Goal: Complete application form

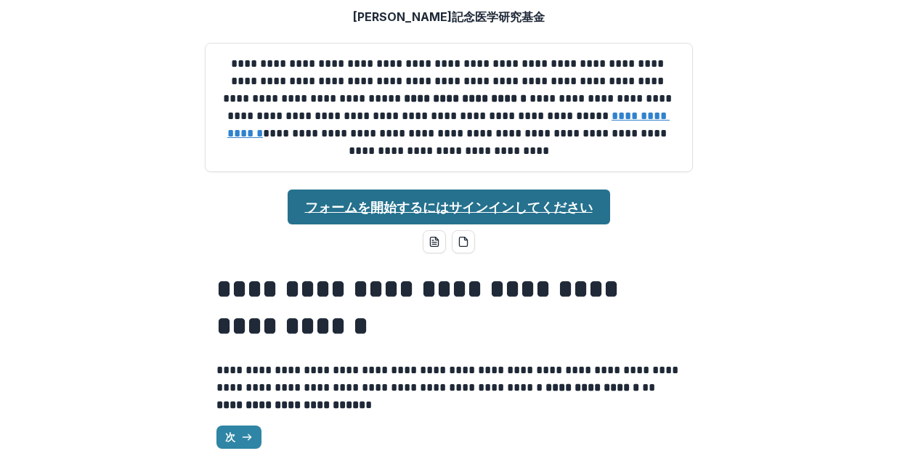
scroll to position [99, 0]
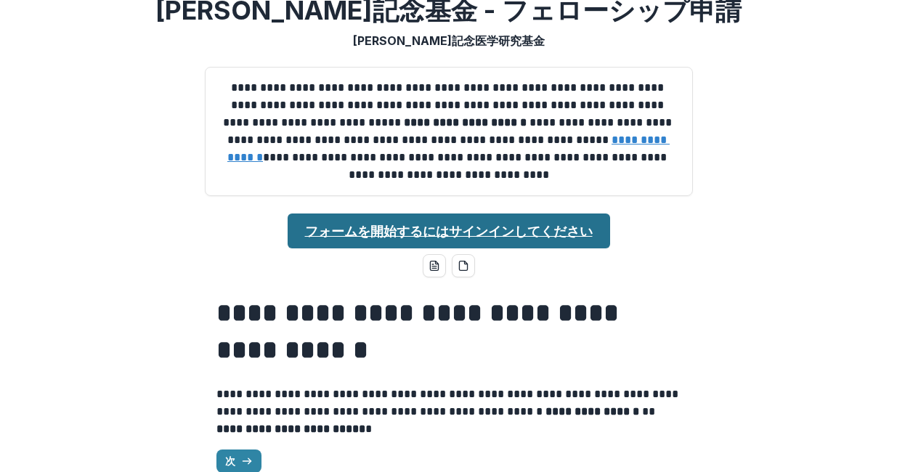
click at [480, 102] on p "**********" at bounding box center [448, 131] width 463 height 105
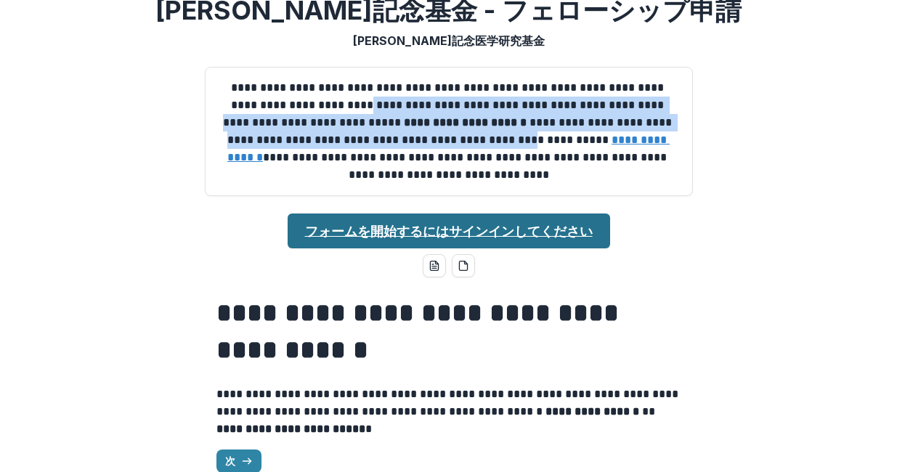
drag, startPoint x: 331, startPoint y: 113, endPoint x: 455, endPoint y: 153, distance: 130.5
click at [455, 154] on p "**********" at bounding box center [448, 131] width 463 height 105
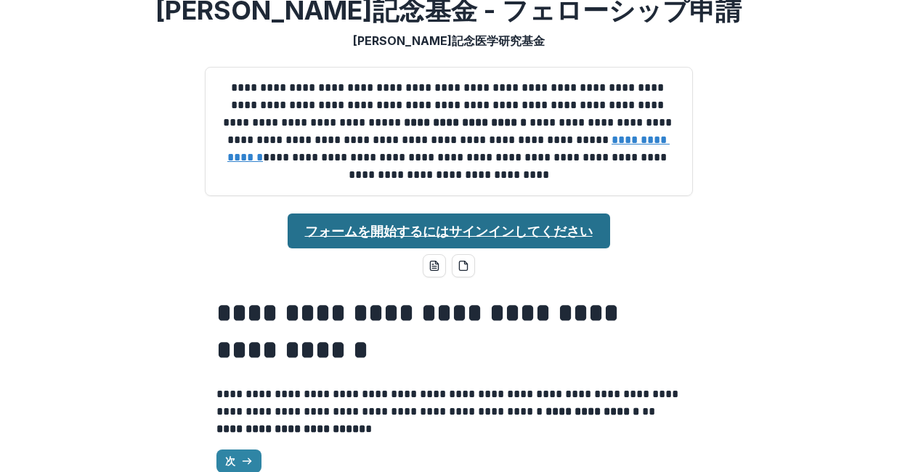
click at [401, 161] on p "**********" at bounding box center [448, 131] width 463 height 105
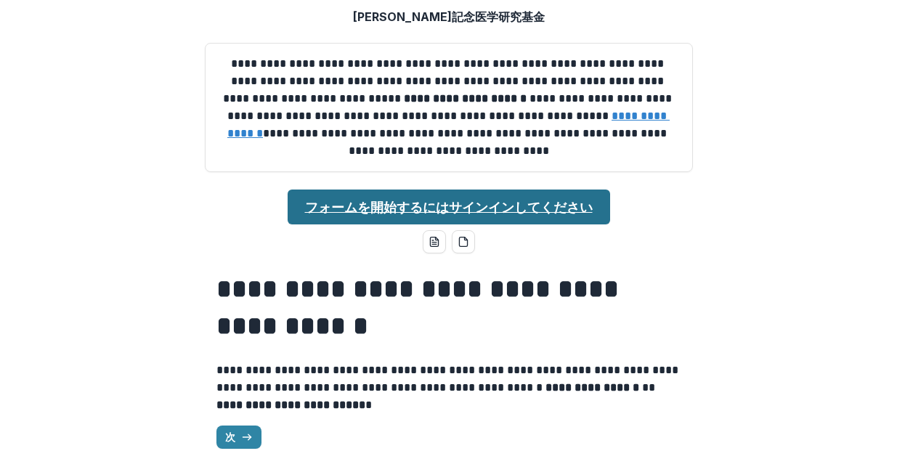
click at [372, 202] on font "フォームを開始するにはサインインしてください" at bounding box center [449, 207] width 288 height 15
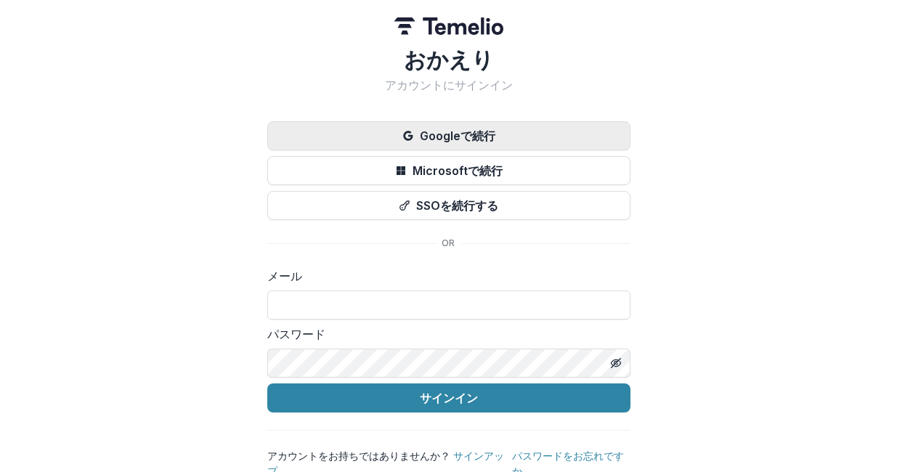
click at [426, 133] on font "Googleで続行" at bounding box center [458, 136] width 76 height 15
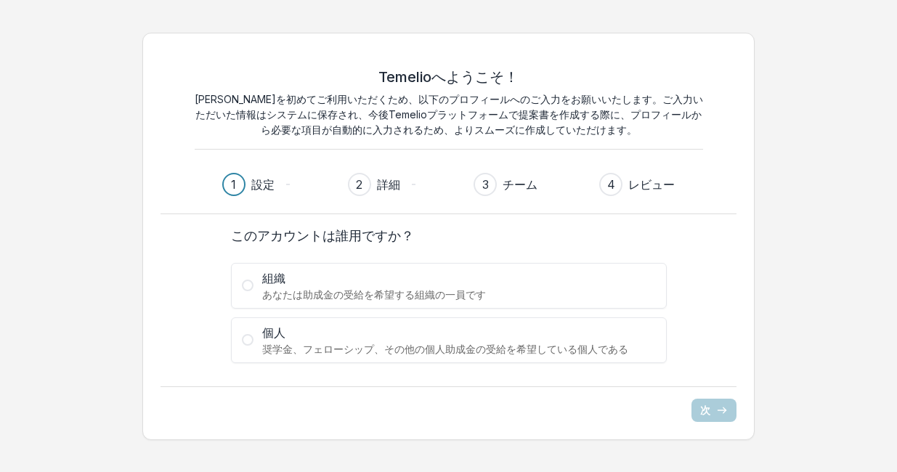
click at [251, 336] on span at bounding box center [248, 340] width 12 height 12
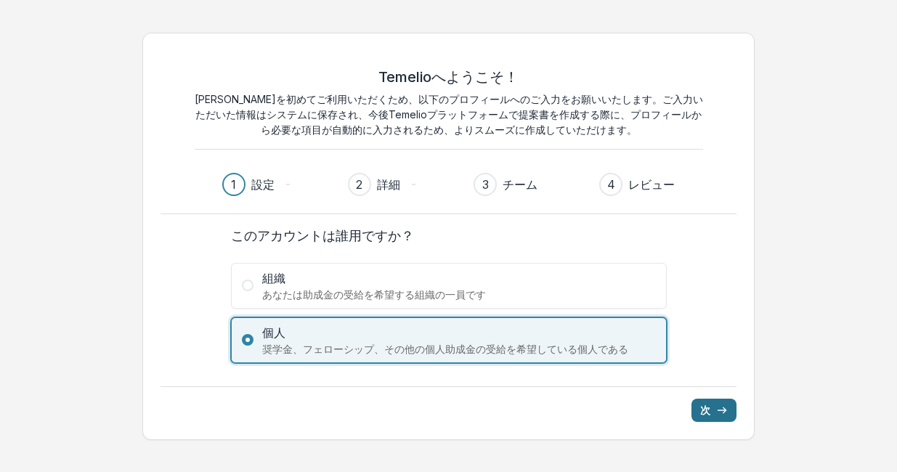
click at [711, 412] on button "次" at bounding box center [713, 410] width 45 height 23
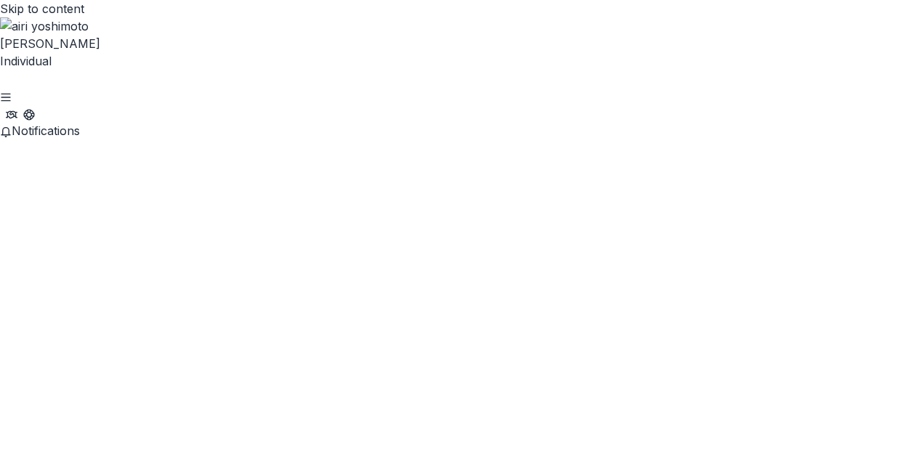
scroll to position [15, 0]
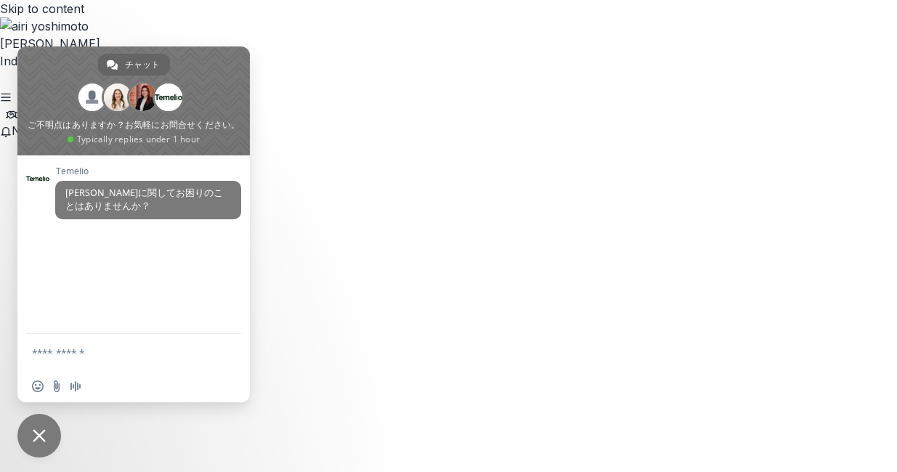
type input "**********"
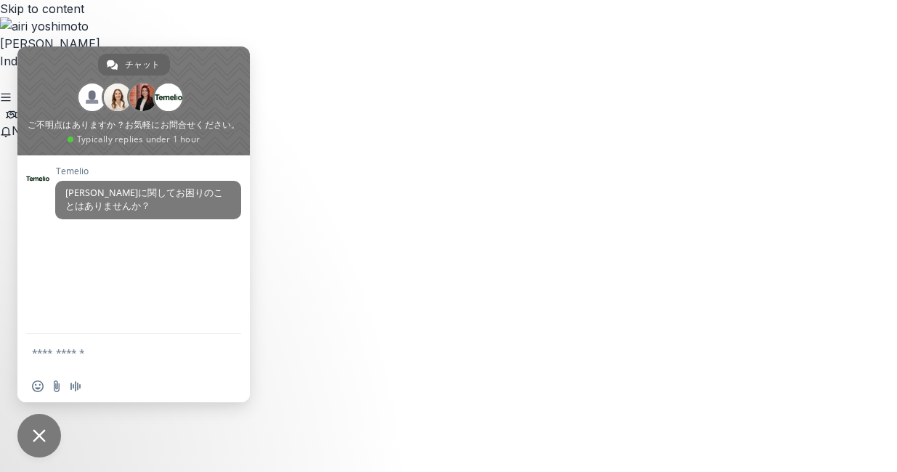
click at [41, 428] on span "チャットを閉じる" at bounding box center [39, 436] width 44 height 44
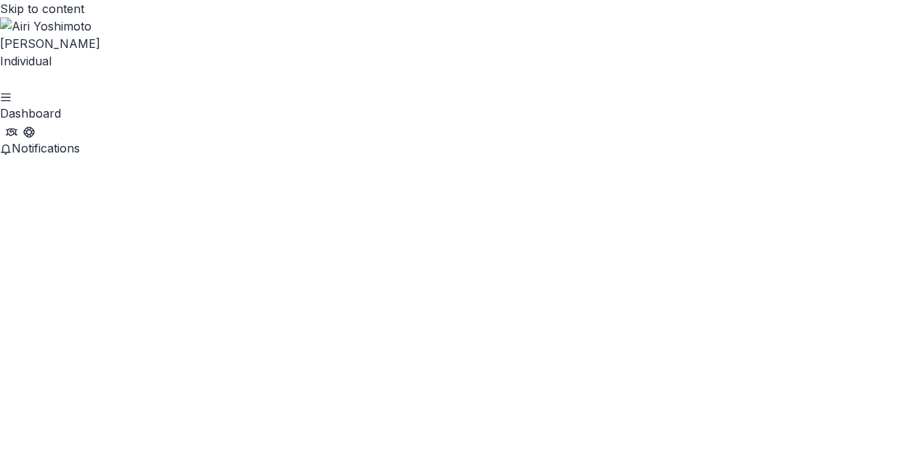
scroll to position [0, 0]
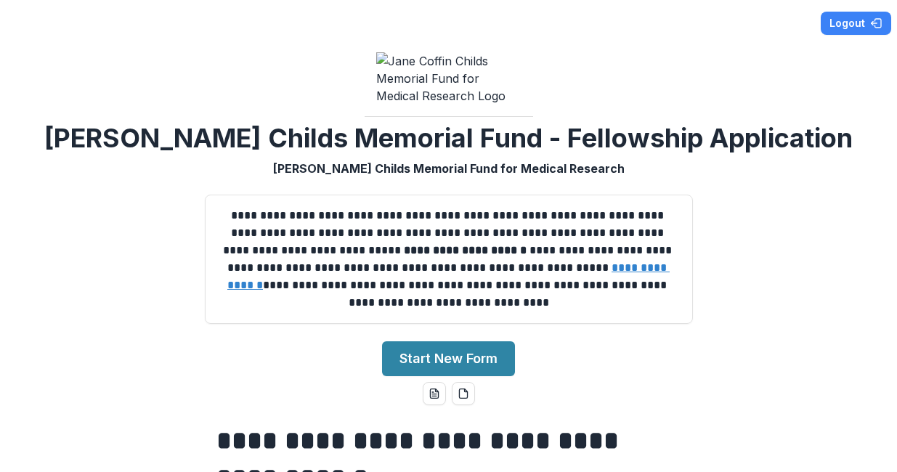
scroll to position [160, 0]
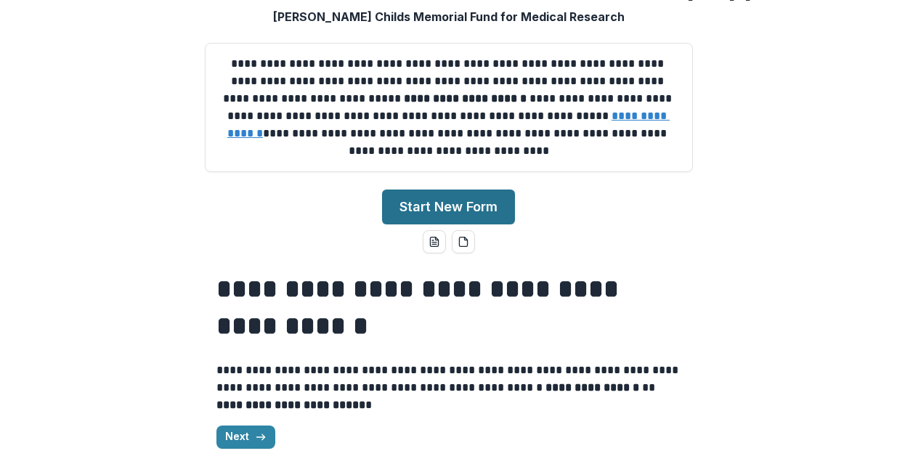
click at [460, 210] on button "Start New Form" at bounding box center [448, 207] width 133 height 35
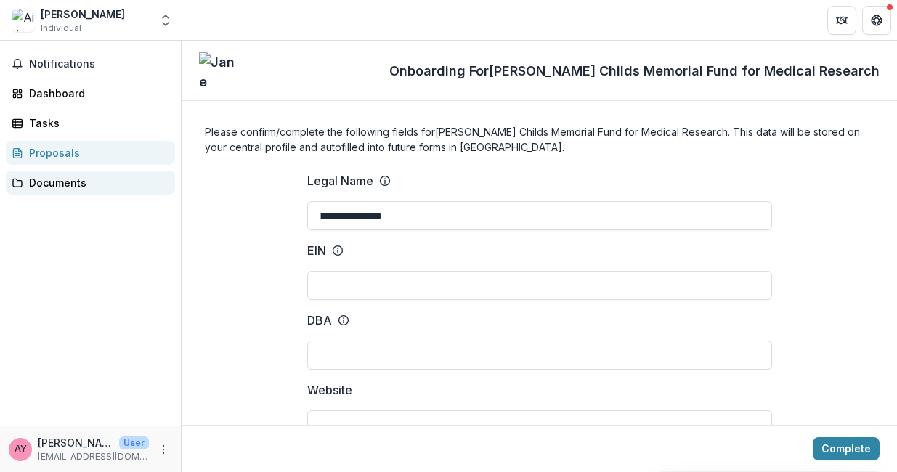
click at [104, 185] on div "Documents" at bounding box center [96, 182] width 134 height 15
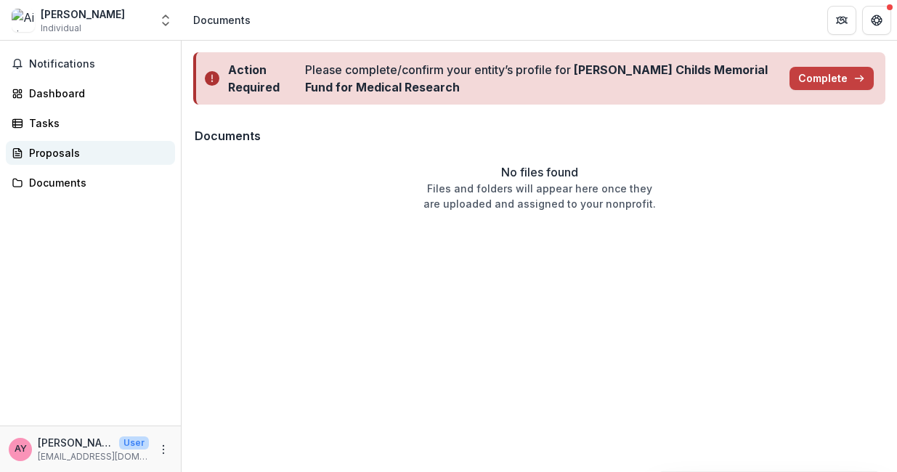
click at [101, 157] on div "Proposals" at bounding box center [96, 152] width 134 height 15
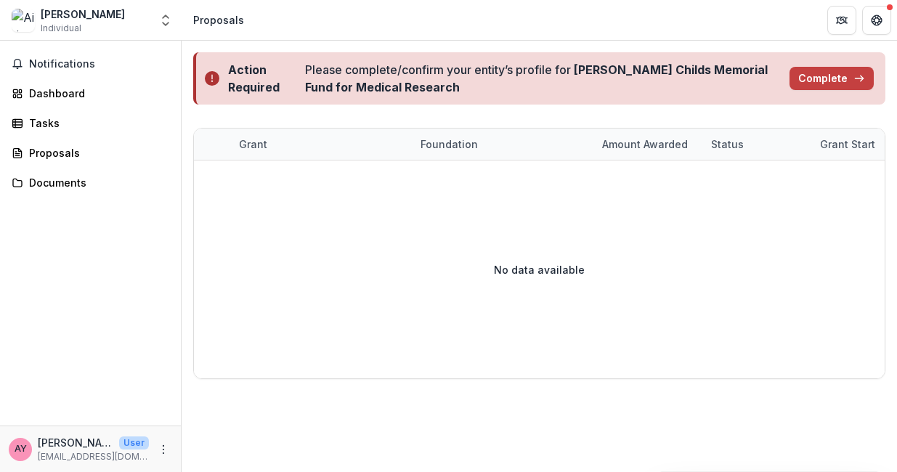
click at [97, 136] on div "Notifications Dashboard Tasks Proposals Documents" at bounding box center [90, 233] width 181 height 385
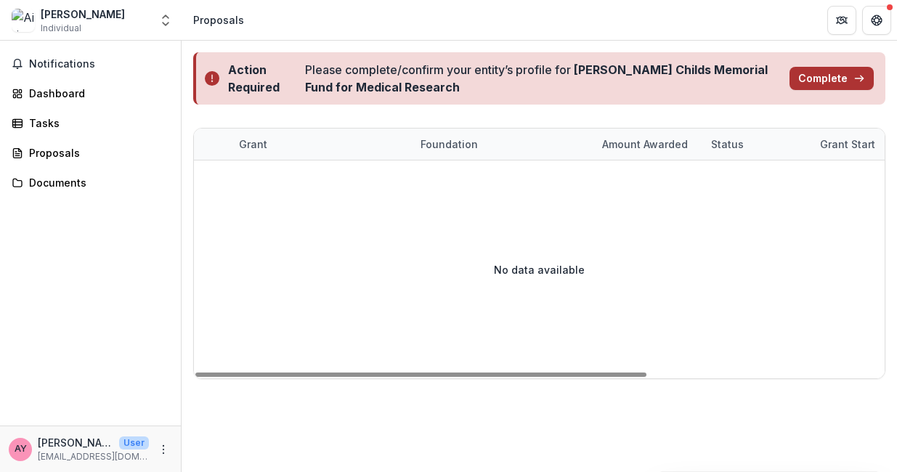
click at [836, 78] on button "Complete" at bounding box center [832, 78] width 84 height 23
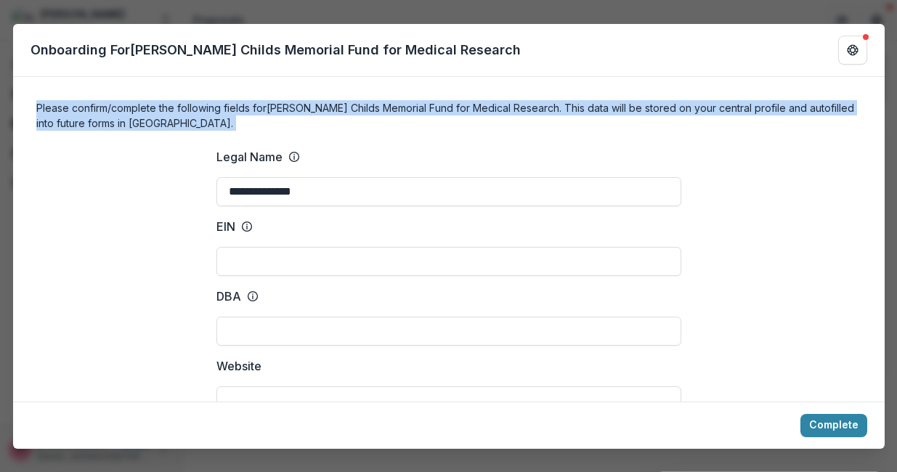
drag, startPoint x: 174, startPoint y: 131, endPoint x: 32, endPoint y: 97, distance: 145.7
click at [32, 97] on form "**********" at bounding box center [449, 239] width 872 height 325
copy h4 "Please confirm/complete the following fields for Jane Coffin Childs Memorial Fu…"
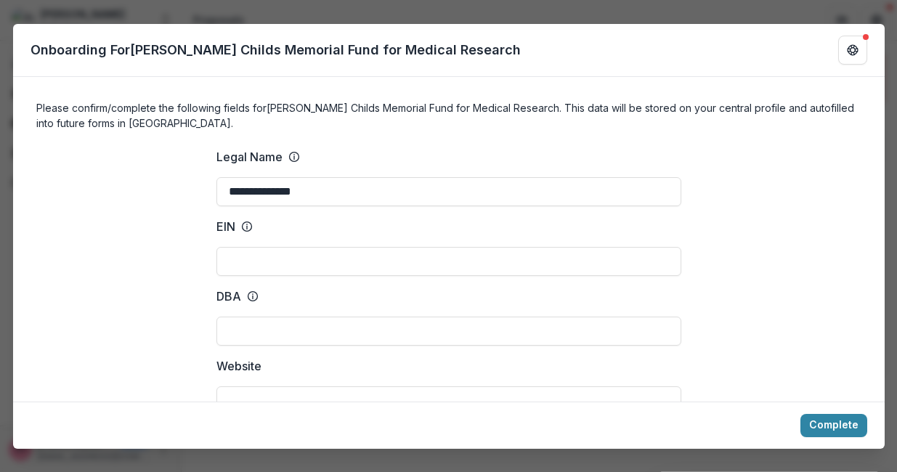
click at [277, 237] on div "EIN" at bounding box center [448, 247] width 465 height 58
click at [246, 222] on icon at bounding box center [247, 227] width 12 height 12
click at [246, 247] on input "EIN" at bounding box center [448, 261] width 465 height 29
click at [243, 226] on icon at bounding box center [247, 227] width 12 height 12
click at [243, 247] on input "EIN" at bounding box center [448, 261] width 465 height 29
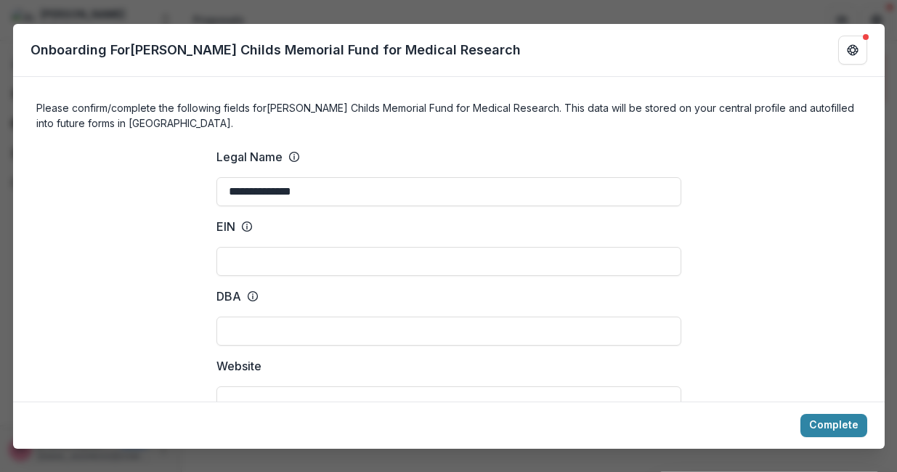
click at [224, 222] on p "EIN" at bounding box center [225, 226] width 19 height 17
click at [224, 247] on input "EIN" at bounding box center [448, 261] width 465 height 29
drag, startPoint x: 215, startPoint y: 226, endPoint x: 230, endPoint y: 226, distance: 15.3
click at [230, 226] on p "EIN" at bounding box center [225, 226] width 19 height 17
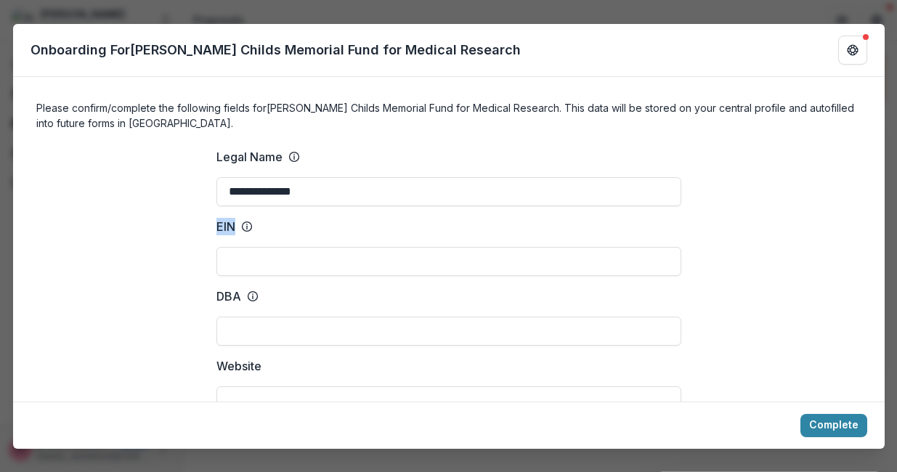
copy p "EIN"
click at [309, 267] on input "EIN" at bounding box center [448, 261] width 465 height 29
paste input "**********"
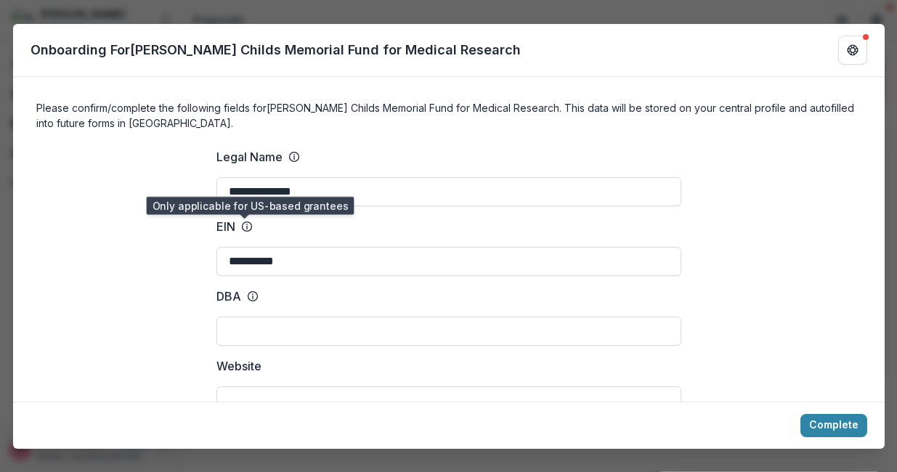
type input "**********"
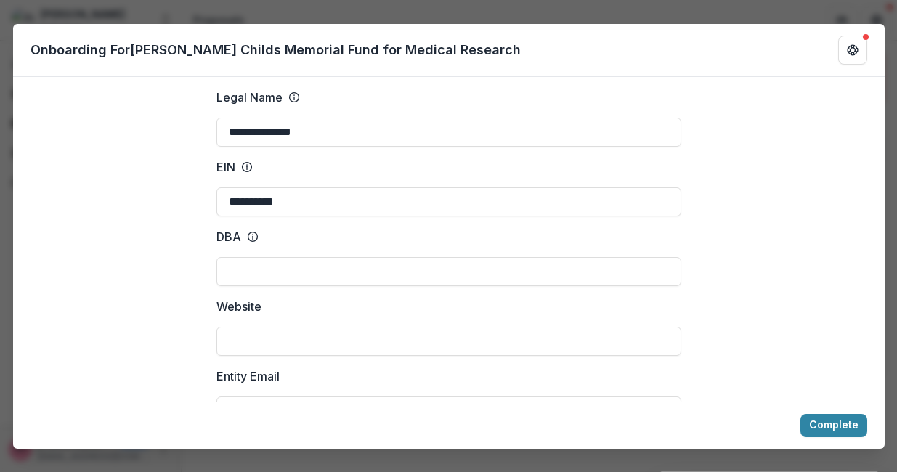
scroll to position [67, 0]
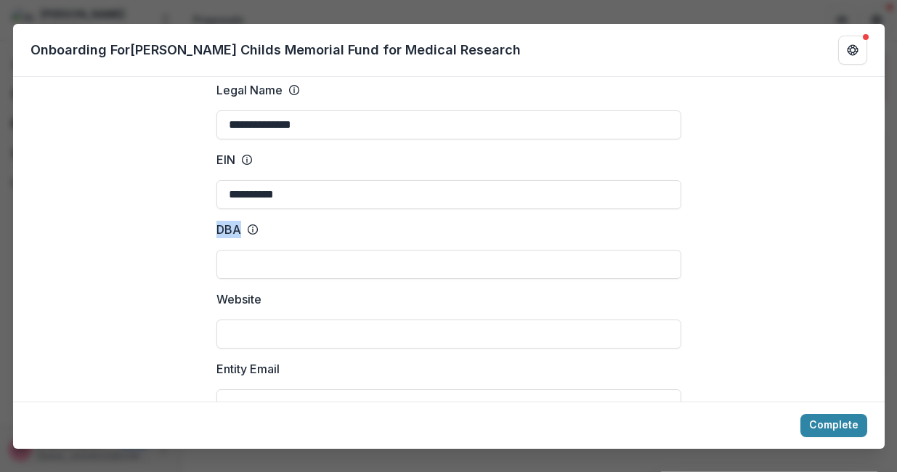
drag, startPoint x: 215, startPoint y: 230, endPoint x: 235, endPoint y: 230, distance: 19.6
click at [235, 230] on p "DBA" at bounding box center [228, 229] width 25 height 17
copy p "DBA"
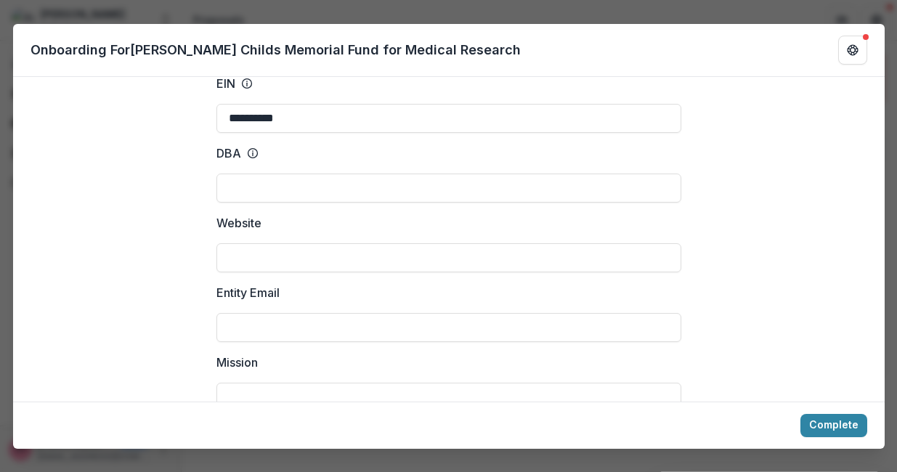
scroll to position [145, 0]
click at [235, 250] on input "Website" at bounding box center [448, 255] width 465 height 29
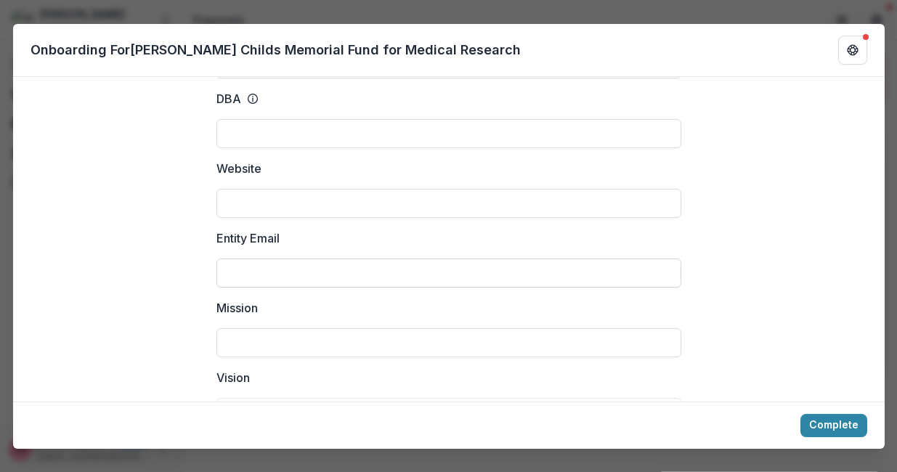
scroll to position [223, 0]
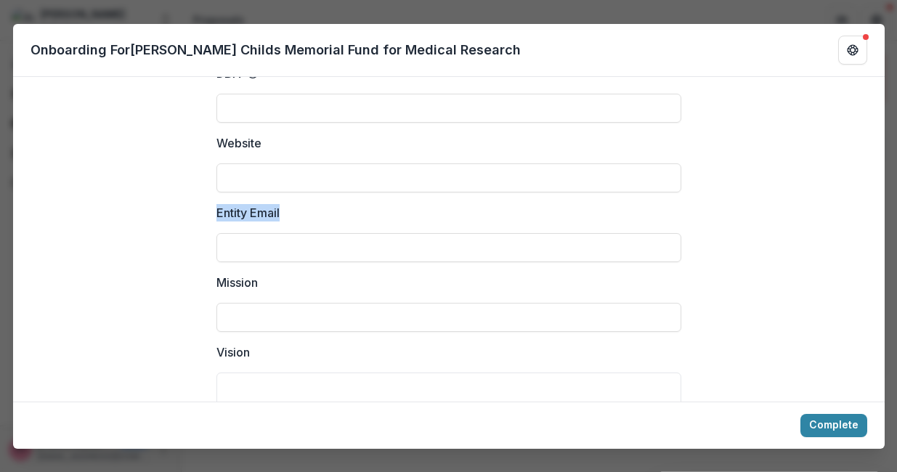
drag, startPoint x: 213, startPoint y: 212, endPoint x: 290, endPoint y: 212, distance: 77.0
copy p "Entity Email"
click at [347, 246] on input "Entity Email" at bounding box center [448, 247] width 465 height 29
type input "**********"
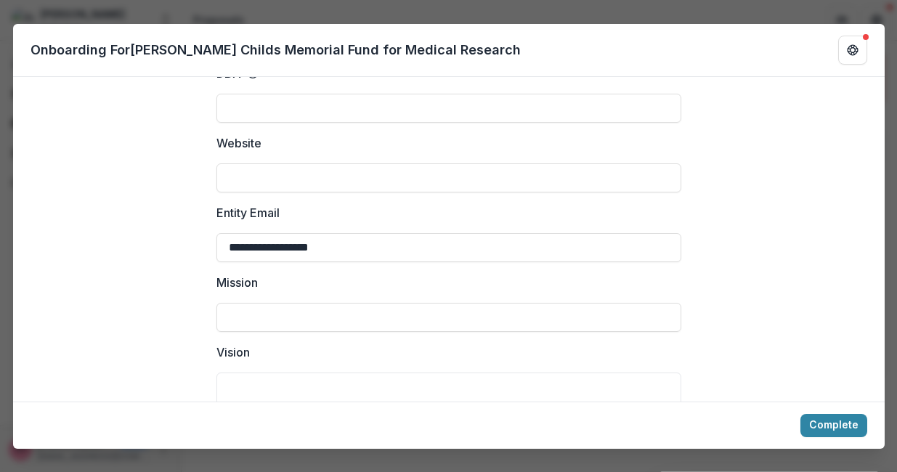
click at [391, 297] on div at bounding box center [448, 300] width 465 height 6
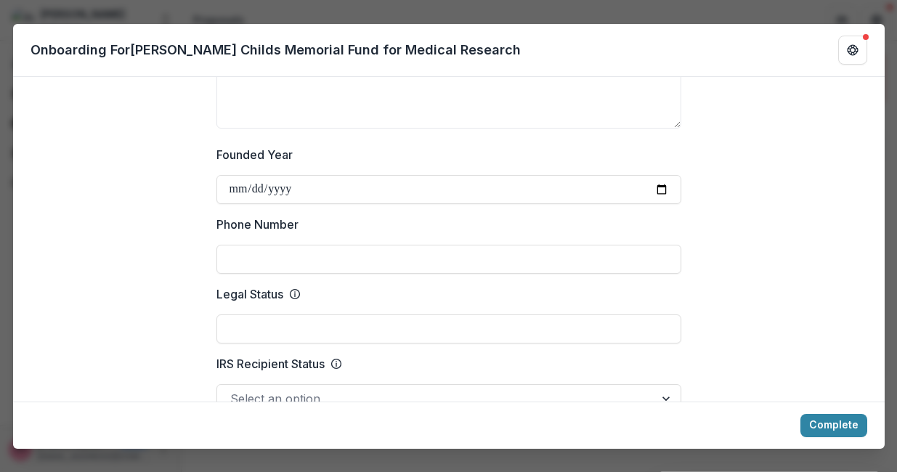
scroll to position [529, 0]
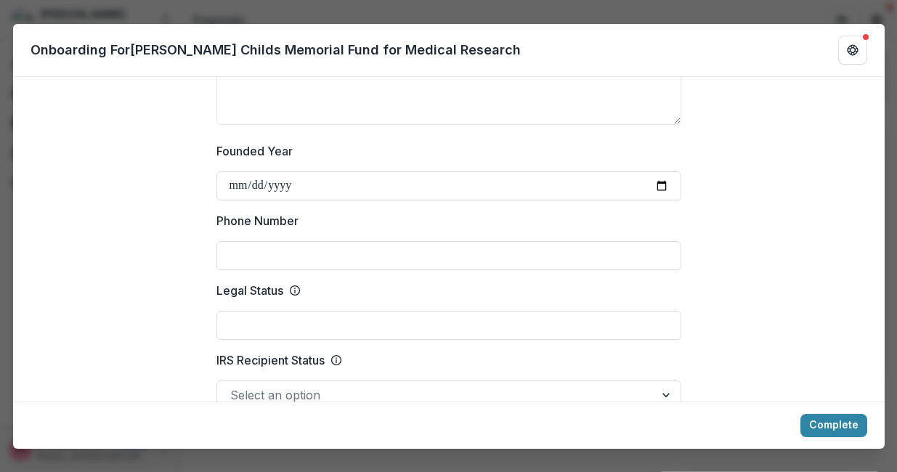
click at [269, 255] on input "Phone Number" at bounding box center [448, 255] width 465 height 29
type input "**********"
click at [325, 329] on input "Legal Status" at bounding box center [448, 325] width 465 height 29
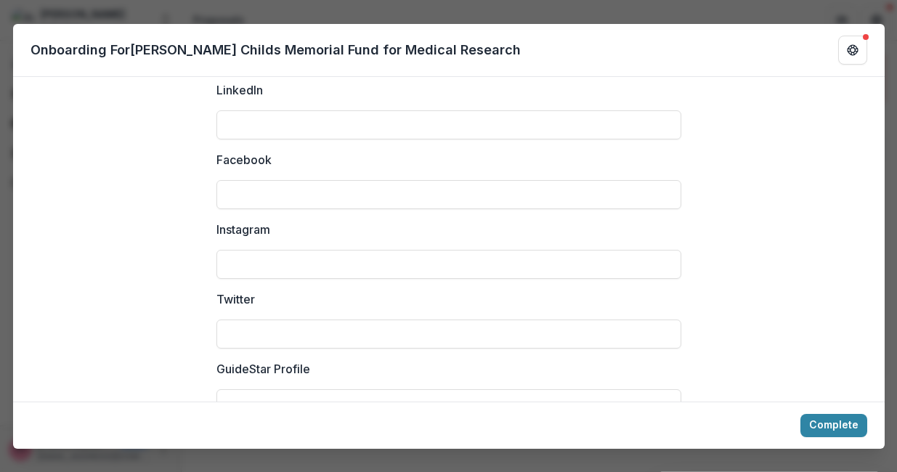
scroll to position [2107, 0]
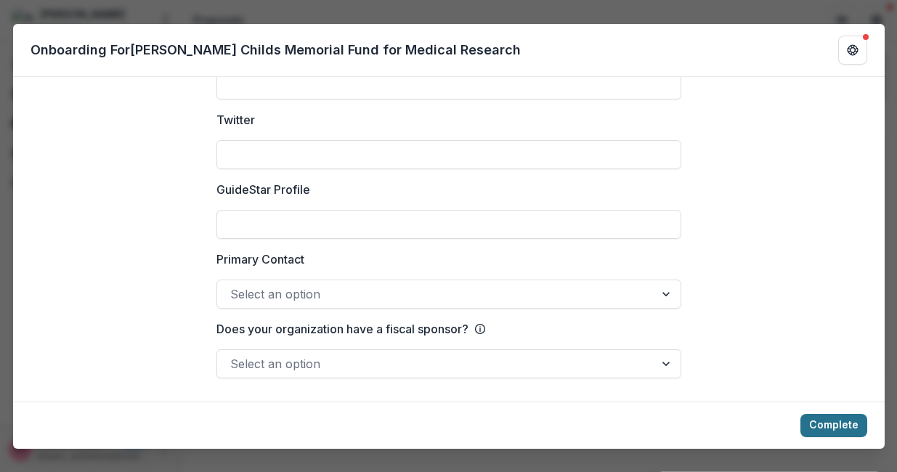
click at [855, 426] on button "Complete" at bounding box center [833, 425] width 67 height 23
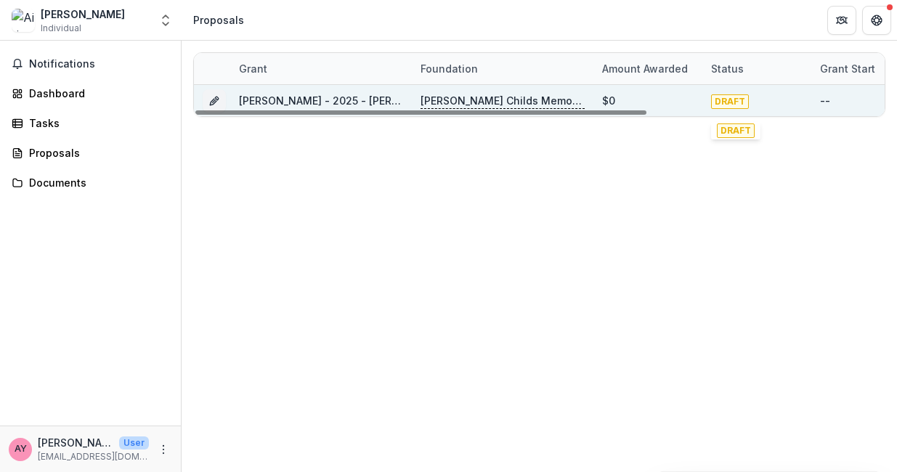
click at [729, 107] on span "DRAFT" at bounding box center [730, 101] width 38 height 15
click at [262, 100] on link "Airi Yoshimoto - 2025 - Jane Coffin Childs Memorial Fund - Fellowship Applicati…" at bounding box center [447, 100] width 417 height 12
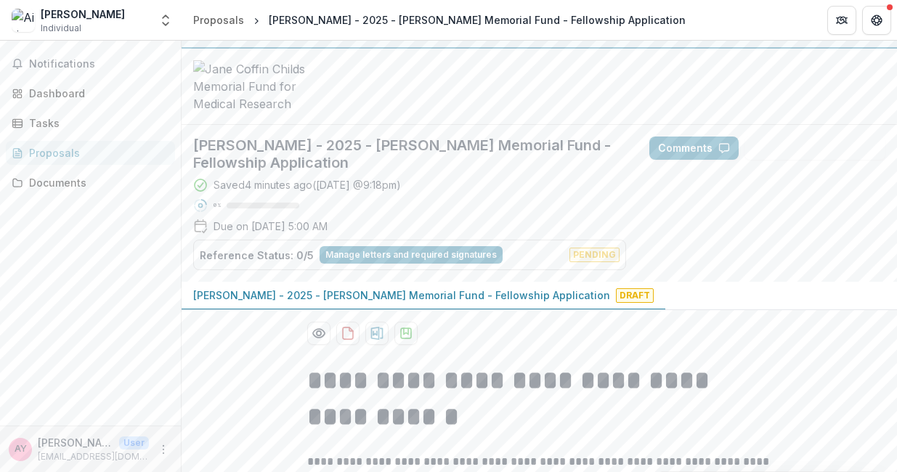
scroll to position [129, 0]
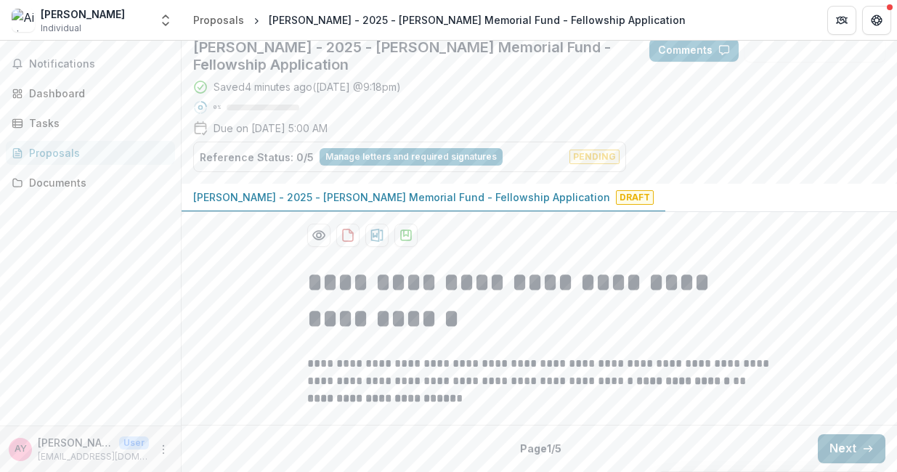
click at [832, 454] on button "Next" at bounding box center [852, 448] width 68 height 29
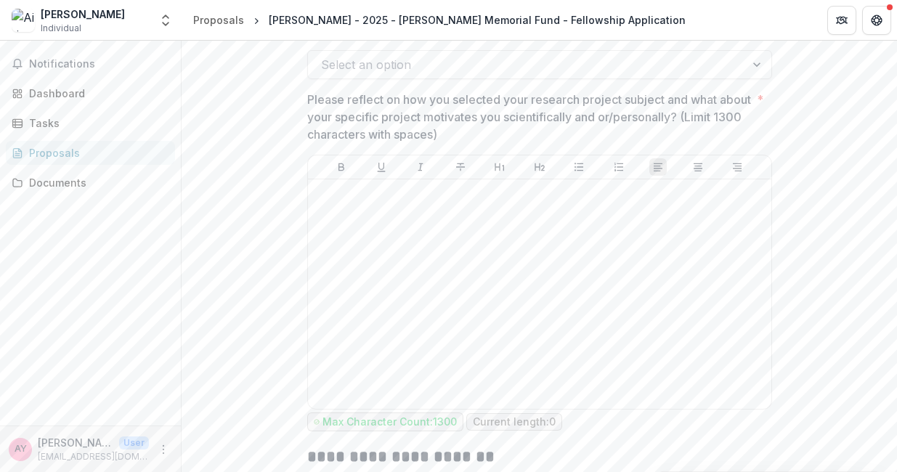
scroll to position [1830, 0]
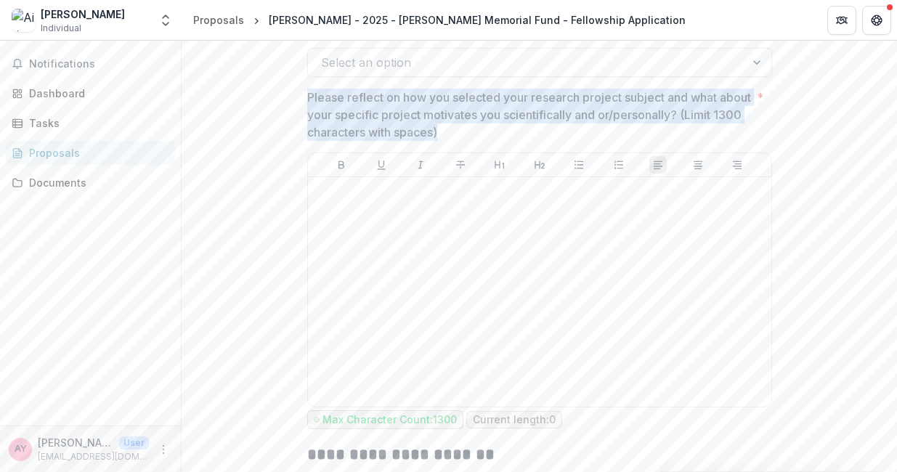
drag, startPoint x: 304, startPoint y: 102, endPoint x: 498, endPoint y: 132, distance: 196.3
click at [495, 119] on p "Please reflect on how you selected your research project subject and what about…" at bounding box center [529, 115] width 444 height 52
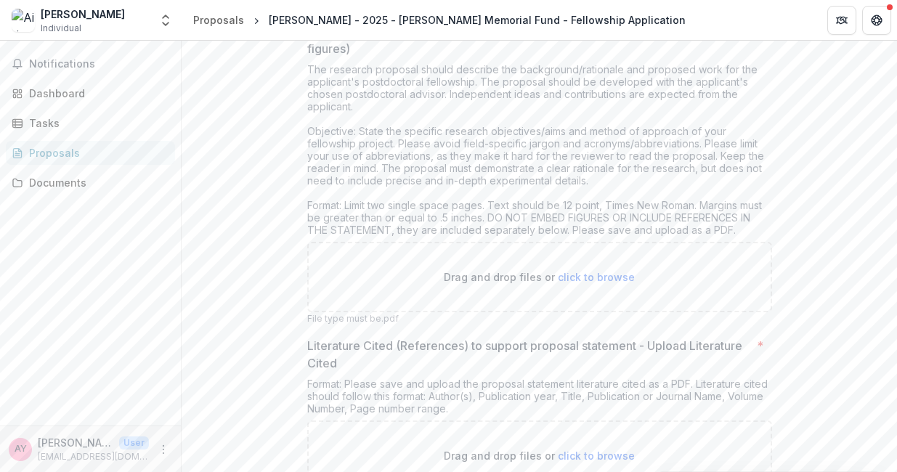
scroll to position [5504, 0]
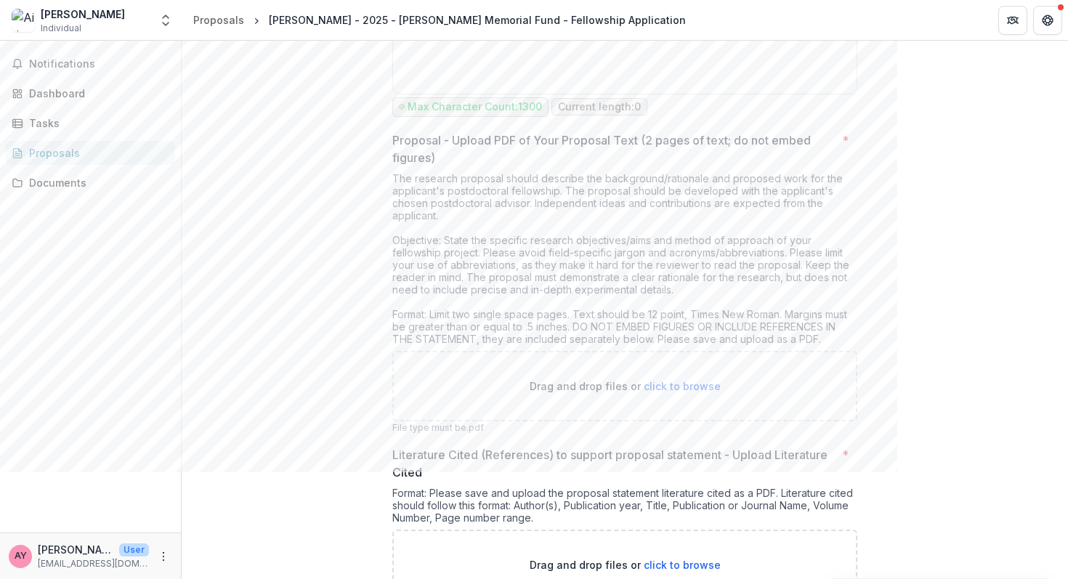
scroll to position [5116, 0]
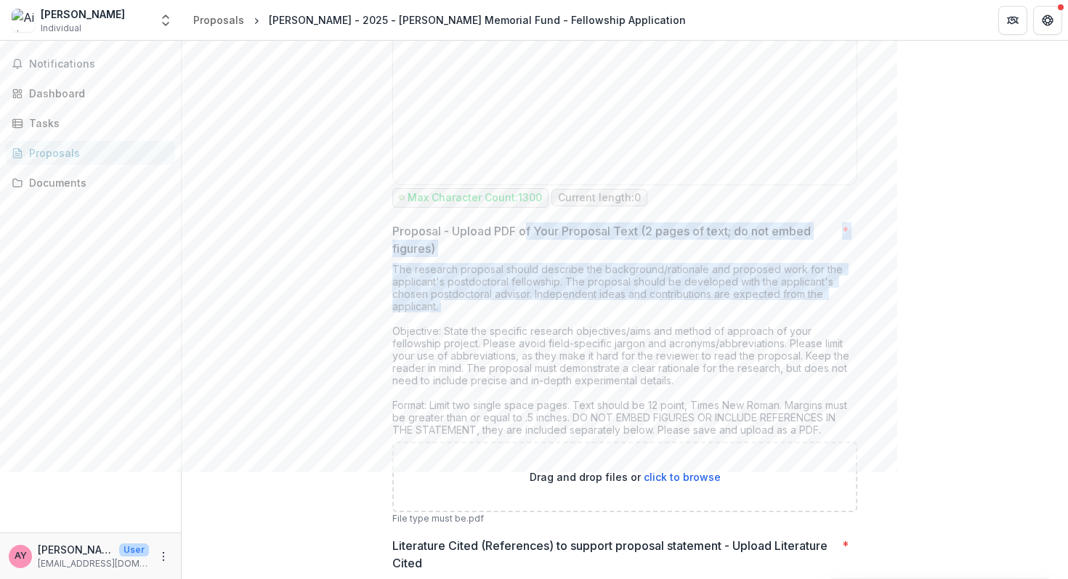
drag, startPoint x: 523, startPoint y: 235, endPoint x: 633, endPoint y: 325, distance: 142.5
click at [633, 325] on div "Proposal - Upload PDF of Your Proposal Text (2 pages of text; do not embed figu…" at bounding box center [624, 373] width 465 height 303
click at [580, 309] on div "The research proposal should describe the background/rationale and proposed wor…" at bounding box center [624, 352] width 465 height 179
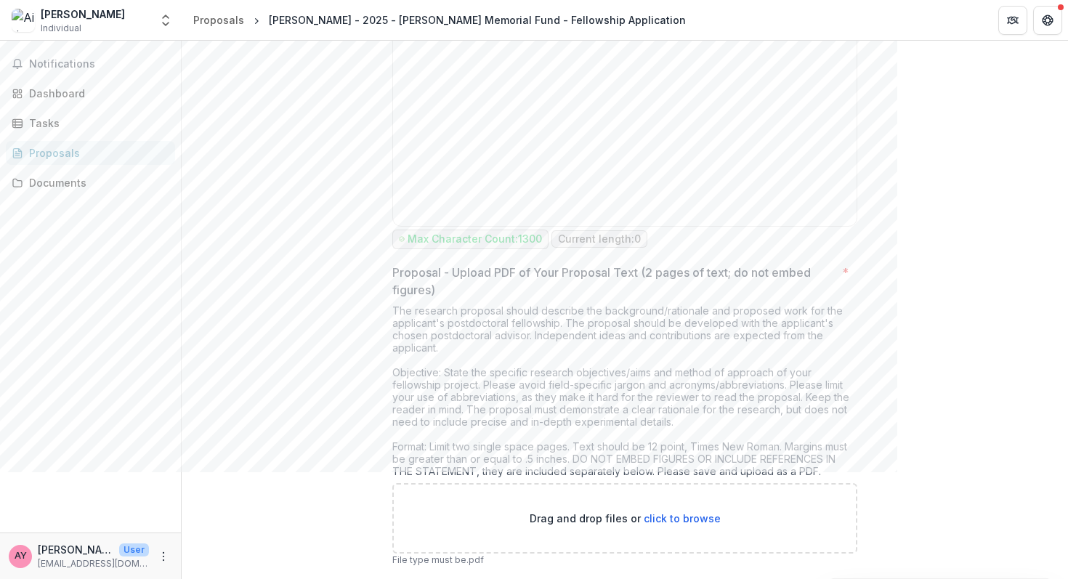
scroll to position [4959, 0]
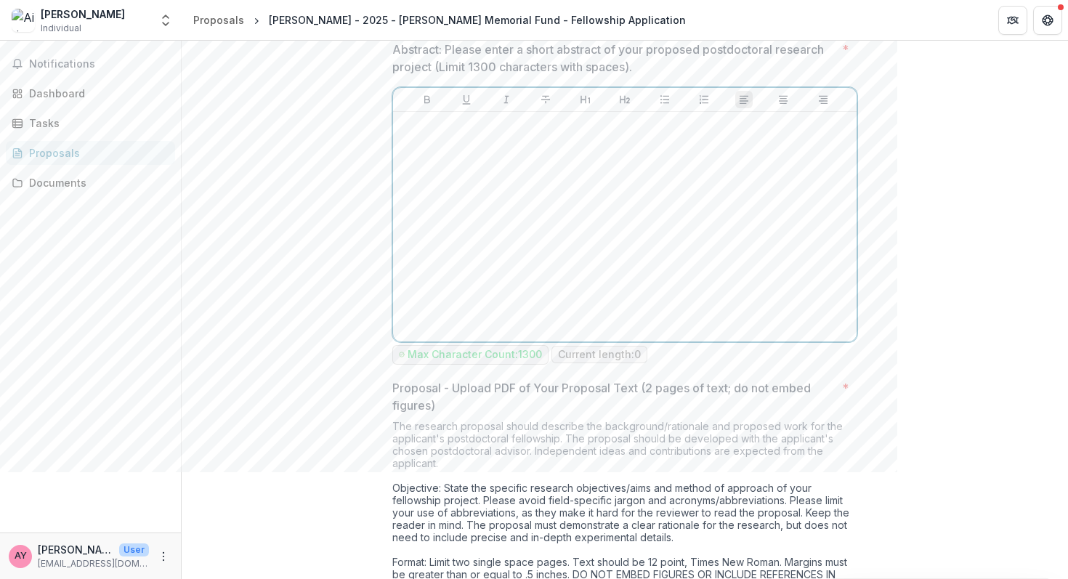
click at [597, 219] on div at bounding box center [625, 227] width 452 height 218
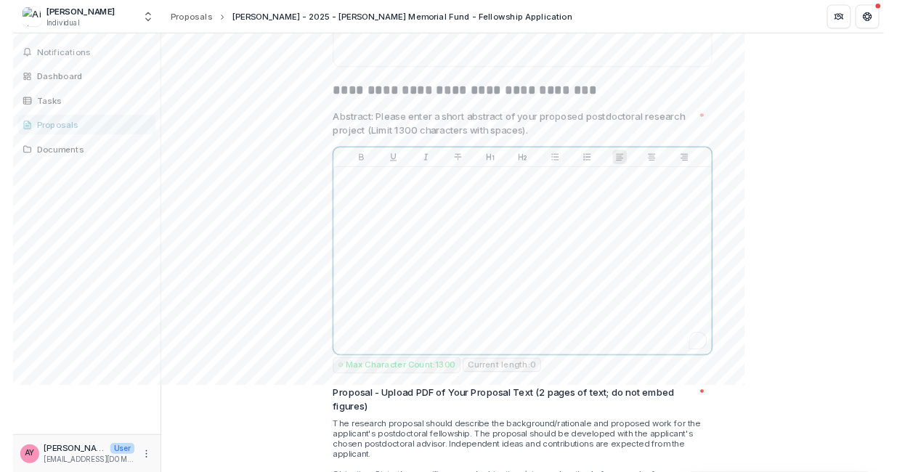
scroll to position [4612, 0]
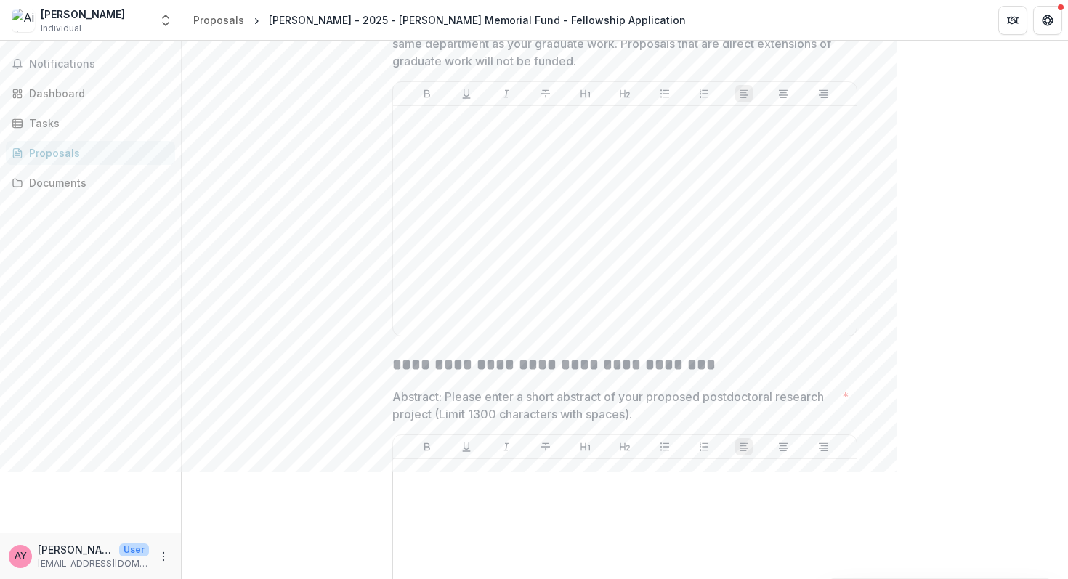
click at [599, 376] on h2 "**********" at bounding box center [624, 365] width 465 height 23
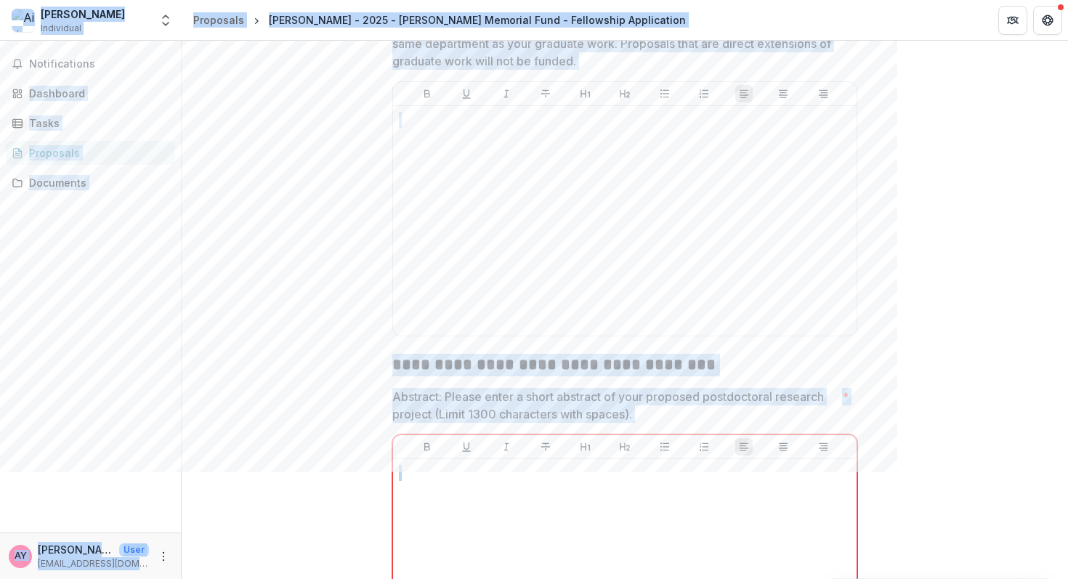
copy body "**********"
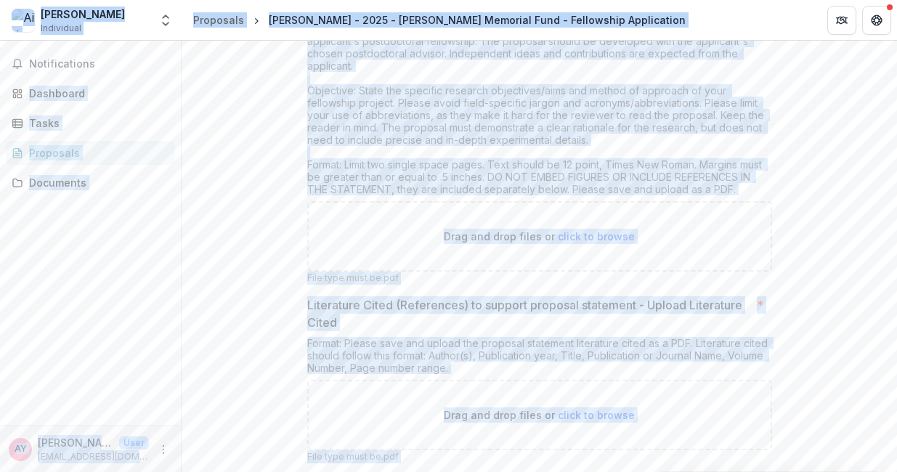
scroll to position [5535, 0]
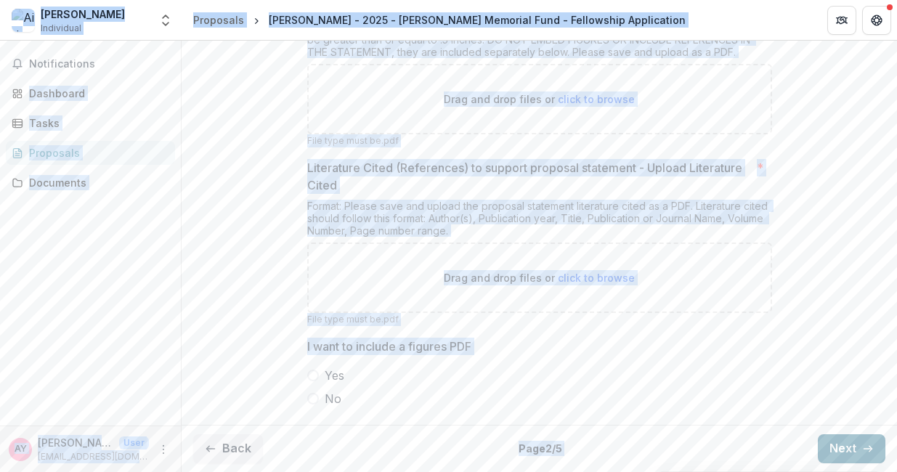
click at [830, 450] on button "Next" at bounding box center [852, 448] width 68 height 29
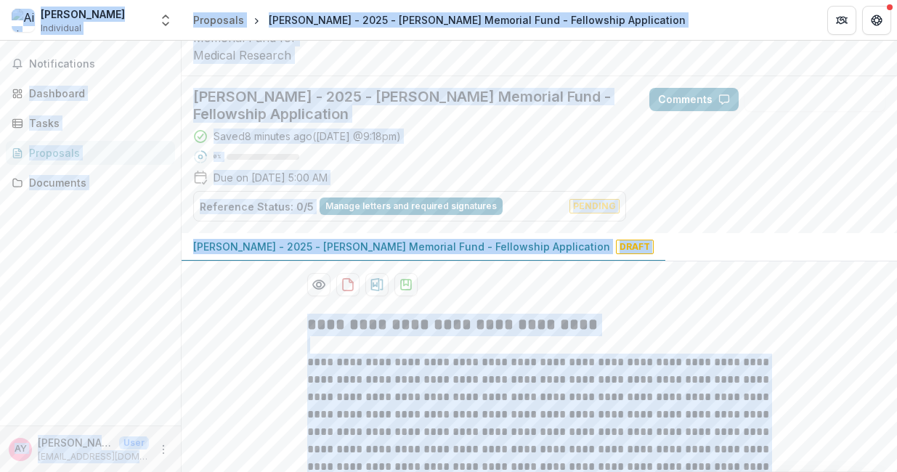
scroll to position [238, 0]
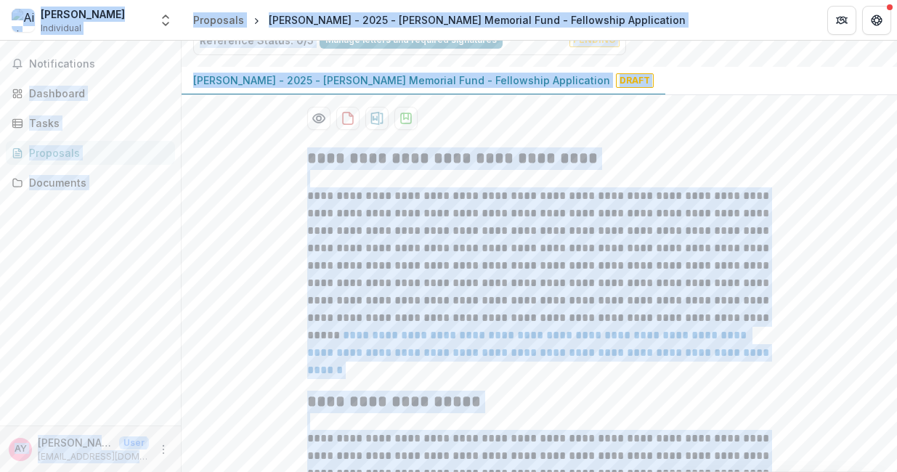
click at [600, 248] on p "**********" at bounding box center [539, 283] width 465 height 192
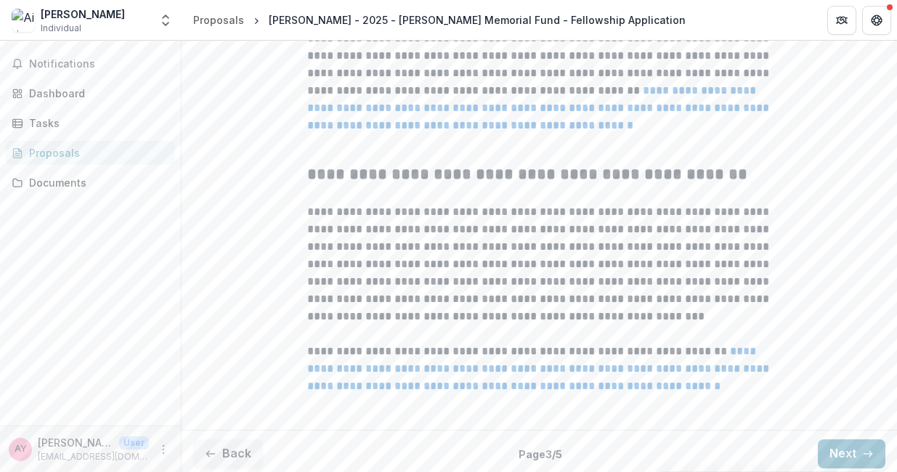
scroll to position [721, 0]
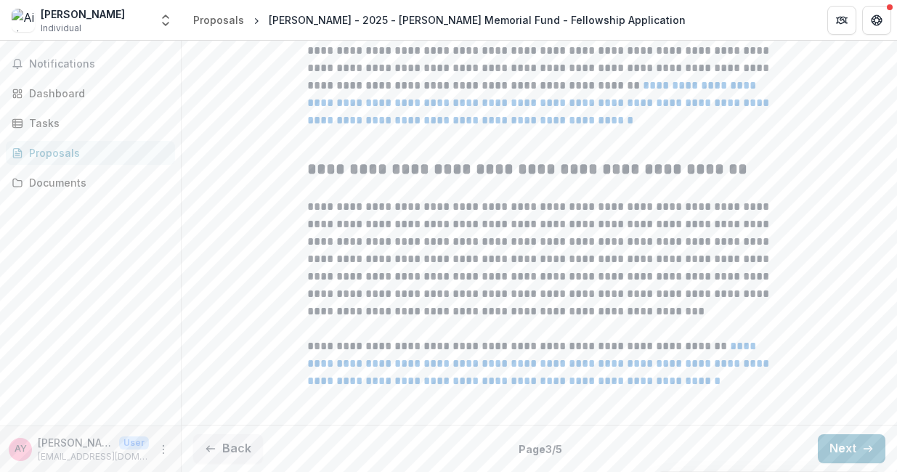
click at [585, 270] on p "**********" at bounding box center [539, 259] width 465 height 122
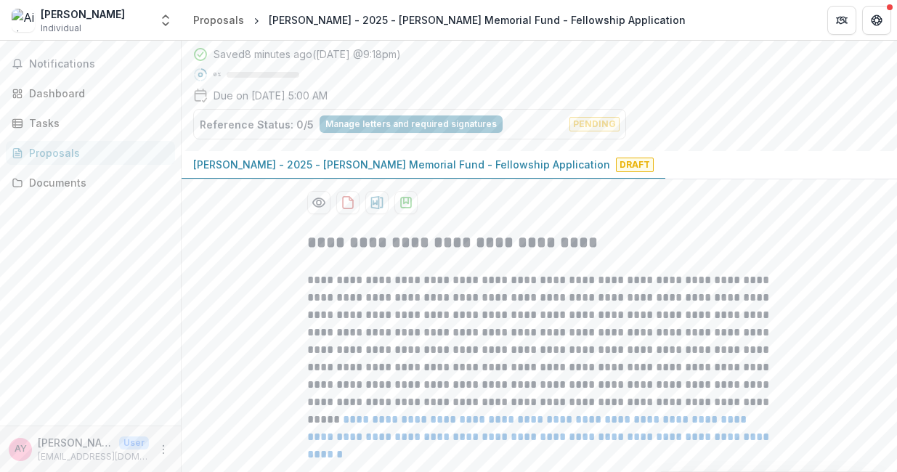
scroll to position [155, 0]
click at [349, 207] on icon "download-proposal" at bounding box center [348, 201] width 10 height 12
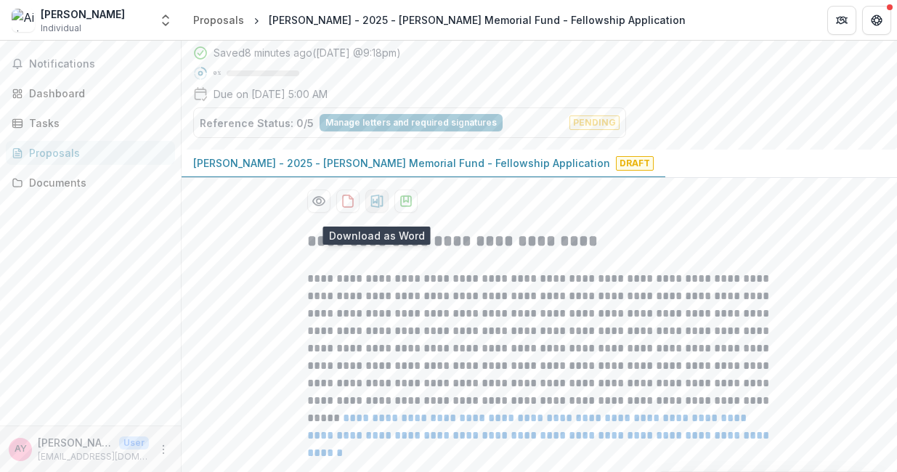
click at [378, 205] on icon "download-proposal" at bounding box center [377, 201] width 15 height 15
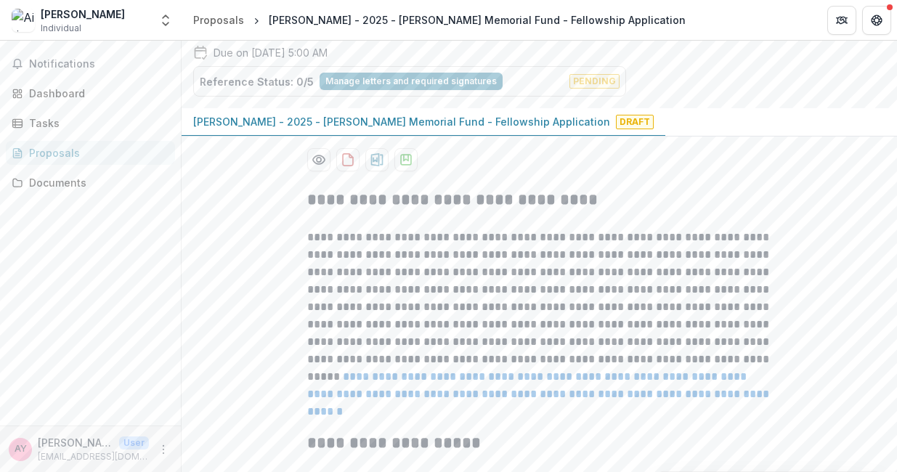
scroll to position [0, 0]
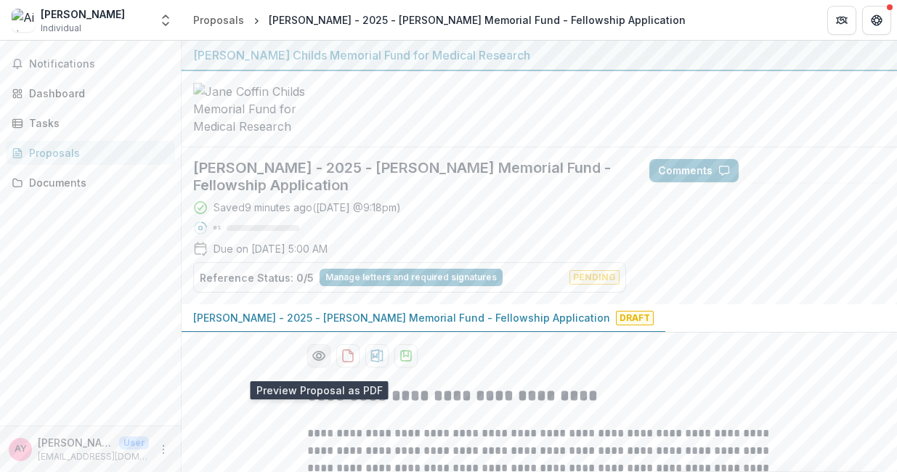
click at [322, 363] on icon "Preview 314b1010-9c5d-4ee9-84a0-775e9629e529-0.pdf" at bounding box center [319, 356] width 15 height 15
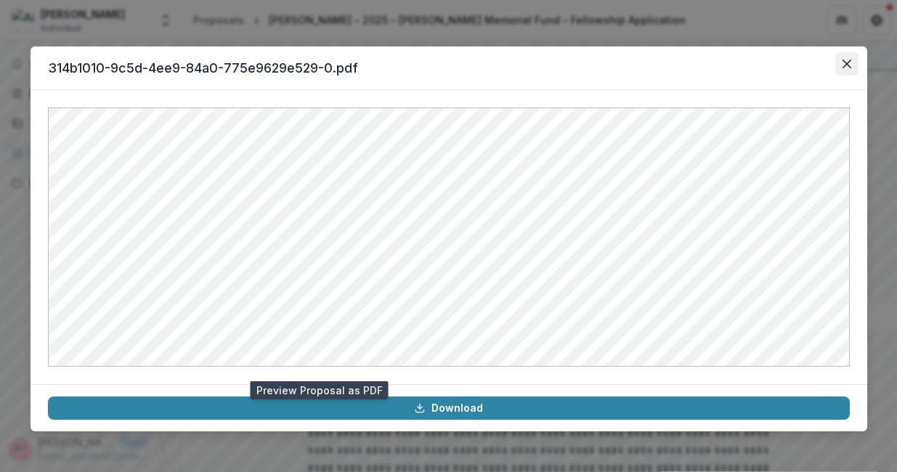
click at [851, 68] on button "Close" at bounding box center [846, 63] width 23 height 23
